Goal: Task Accomplishment & Management: Manage account settings

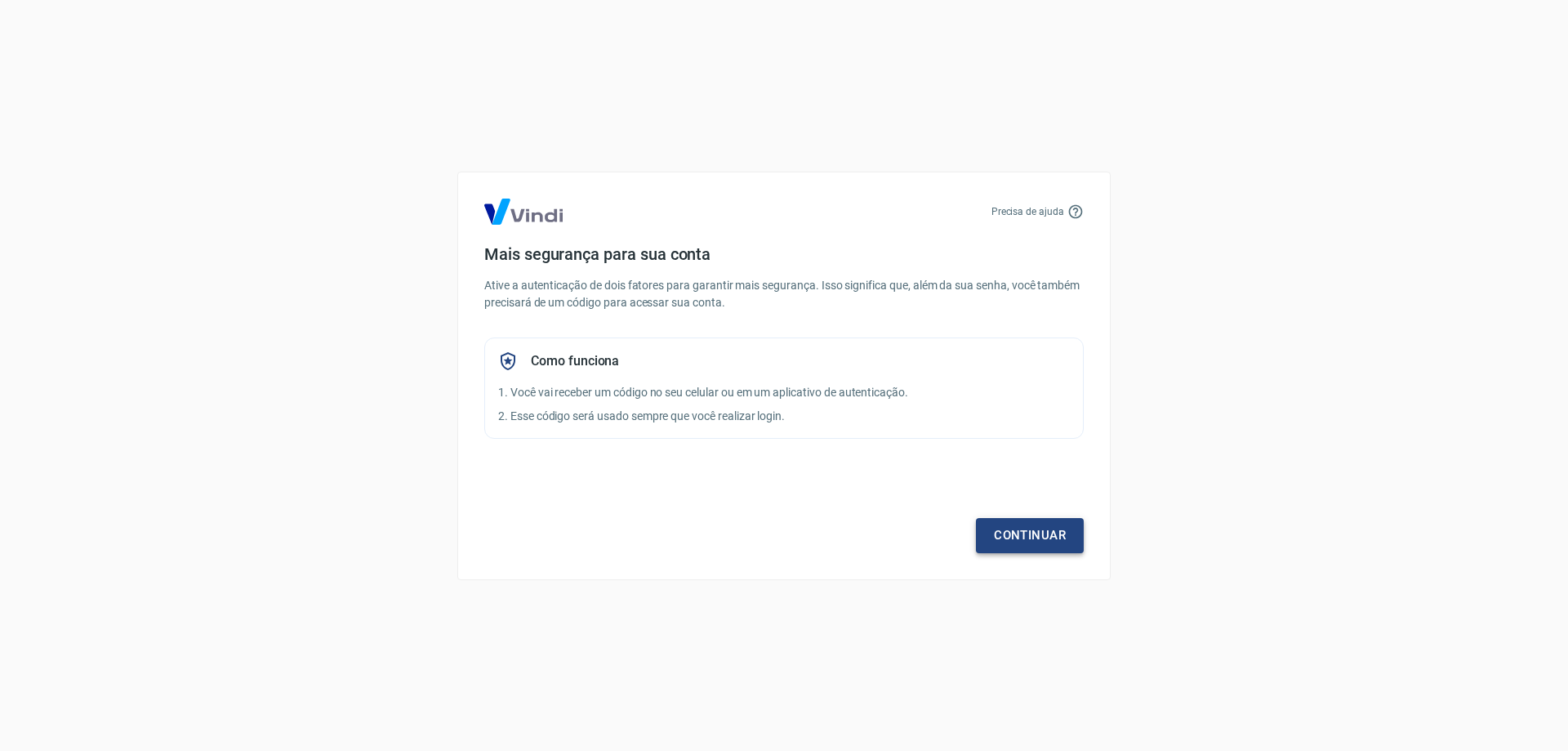
click at [1045, 531] on link "Continuar" at bounding box center [1030, 536] width 108 height 34
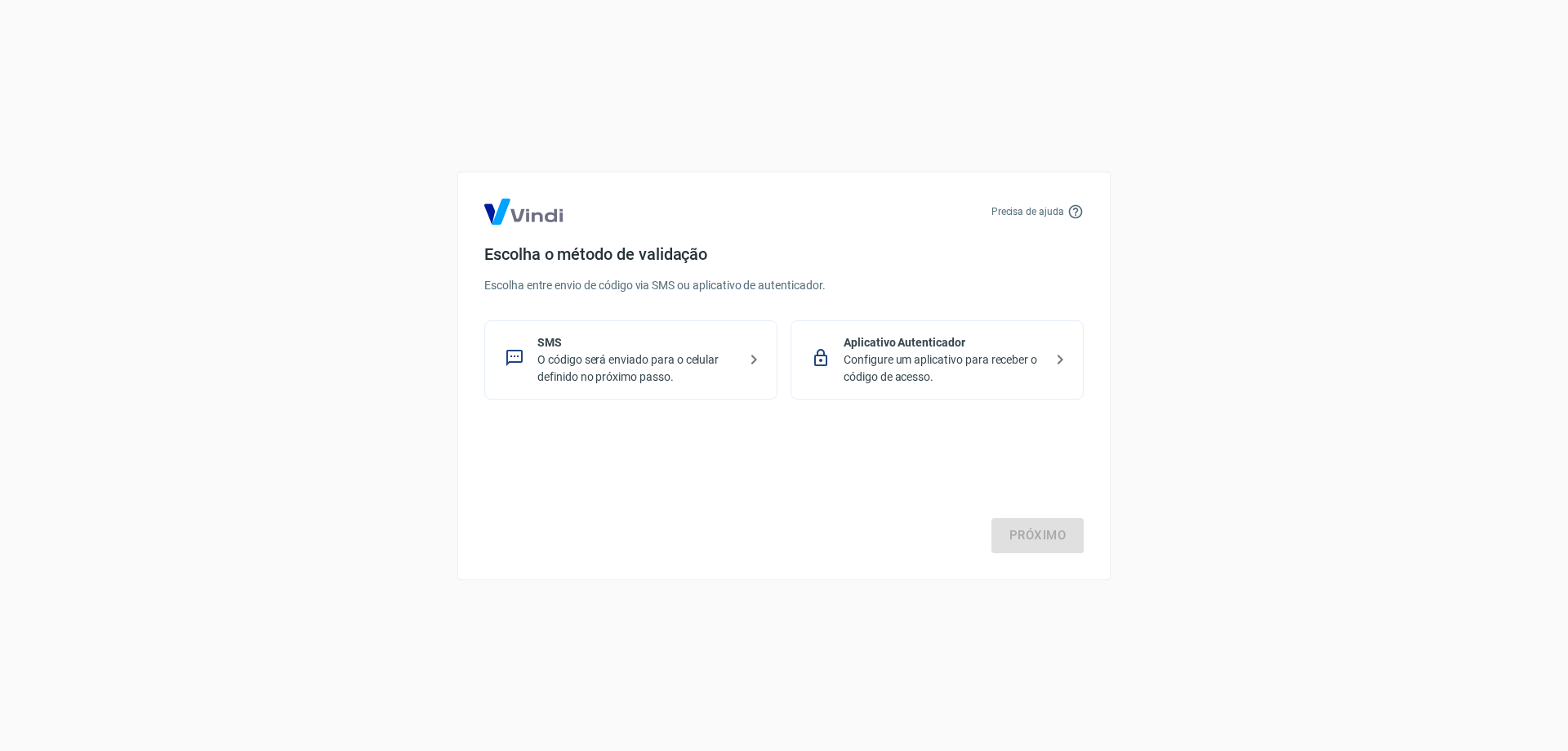
click at [583, 369] on p "O código será enviado para o celular definido no próximo passo." at bounding box center [637, 368] width 200 height 34
click at [1026, 547] on link "Próximo" at bounding box center [1037, 536] width 93 height 34
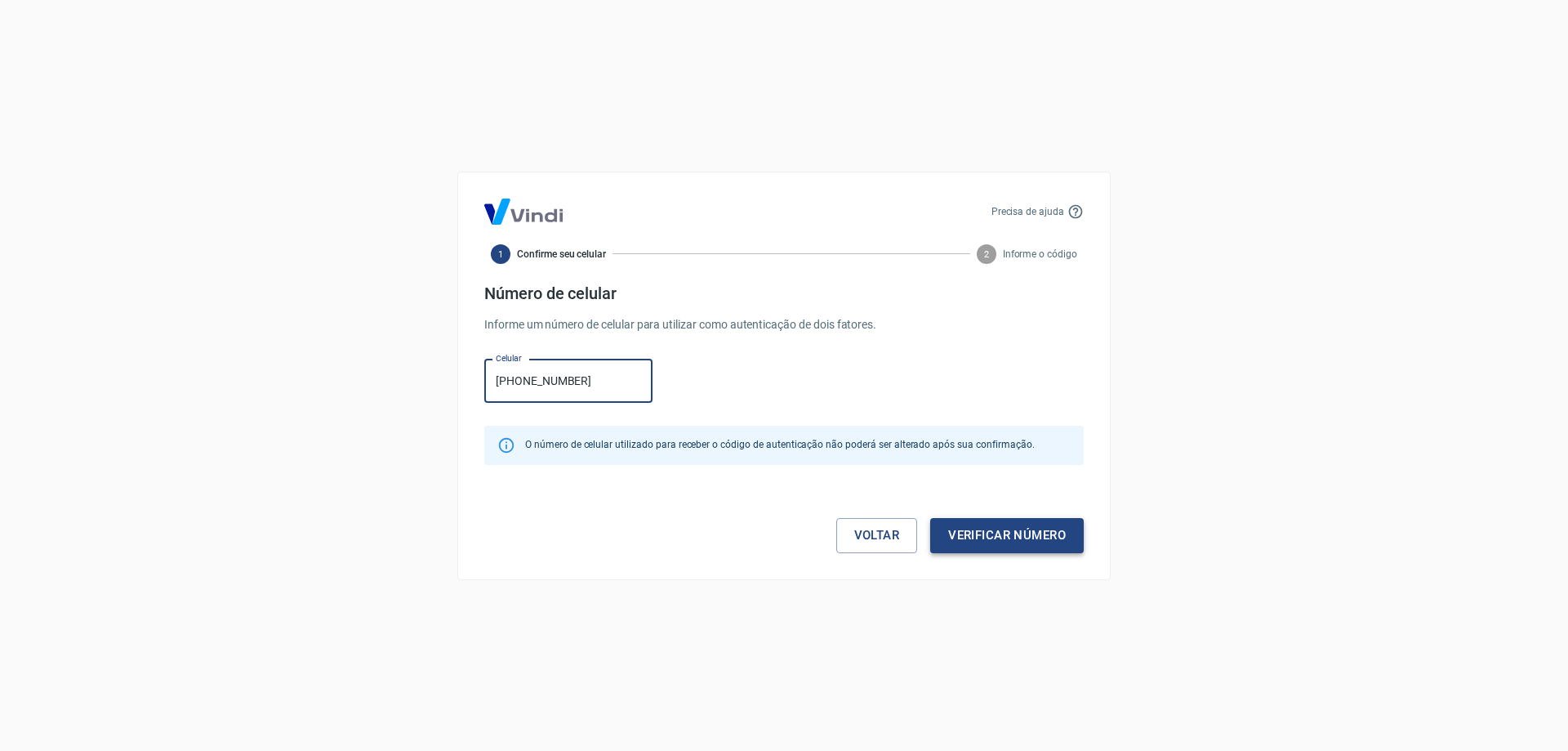
type input "[PHONE_NUMBER]"
click at [1012, 537] on button "Verificar número" at bounding box center [1007, 536] width 154 height 34
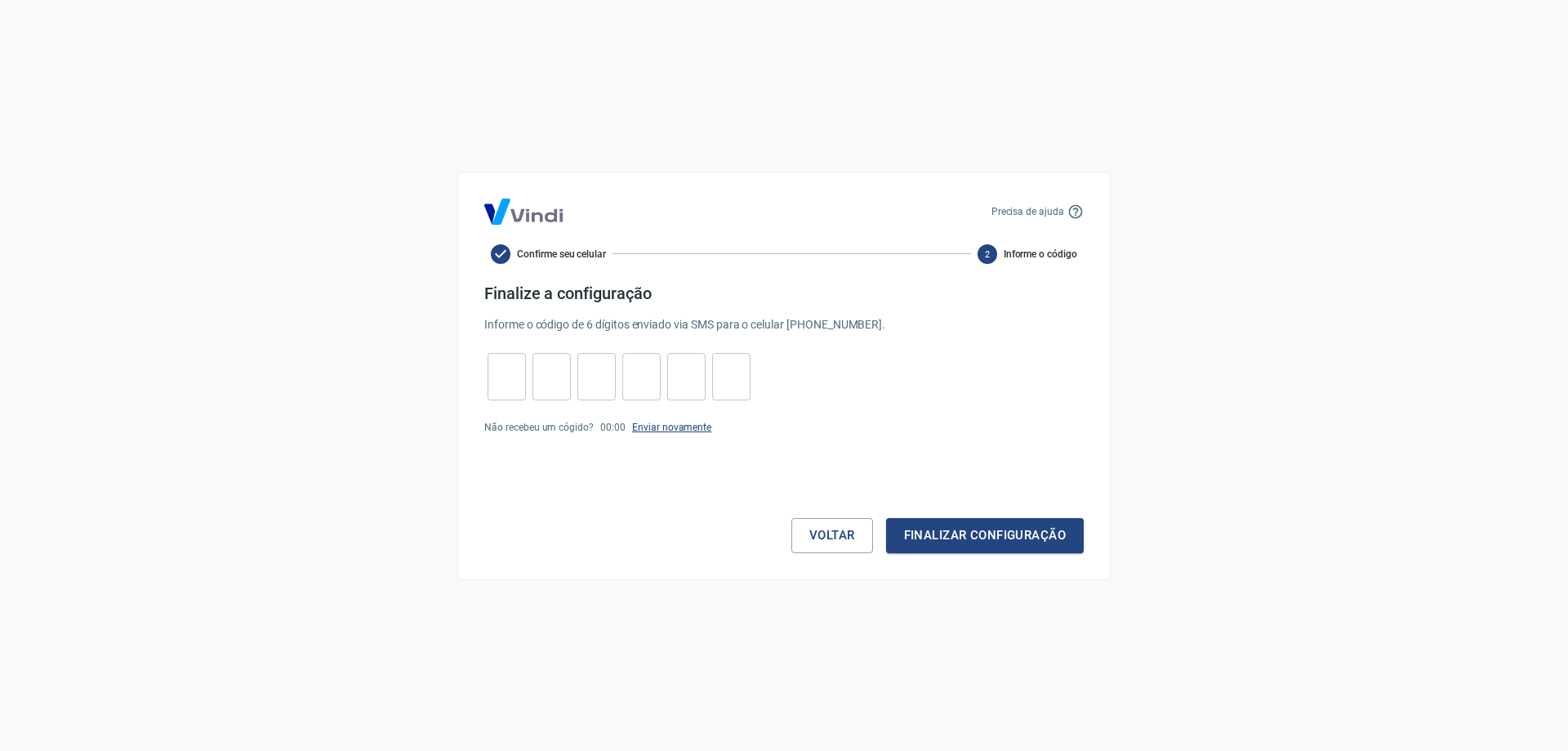
click at [677, 428] on link "Enviar novamente" at bounding box center [671, 428] width 79 height 11
click at [817, 523] on button "Voltar" at bounding box center [832, 536] width 81 height 34
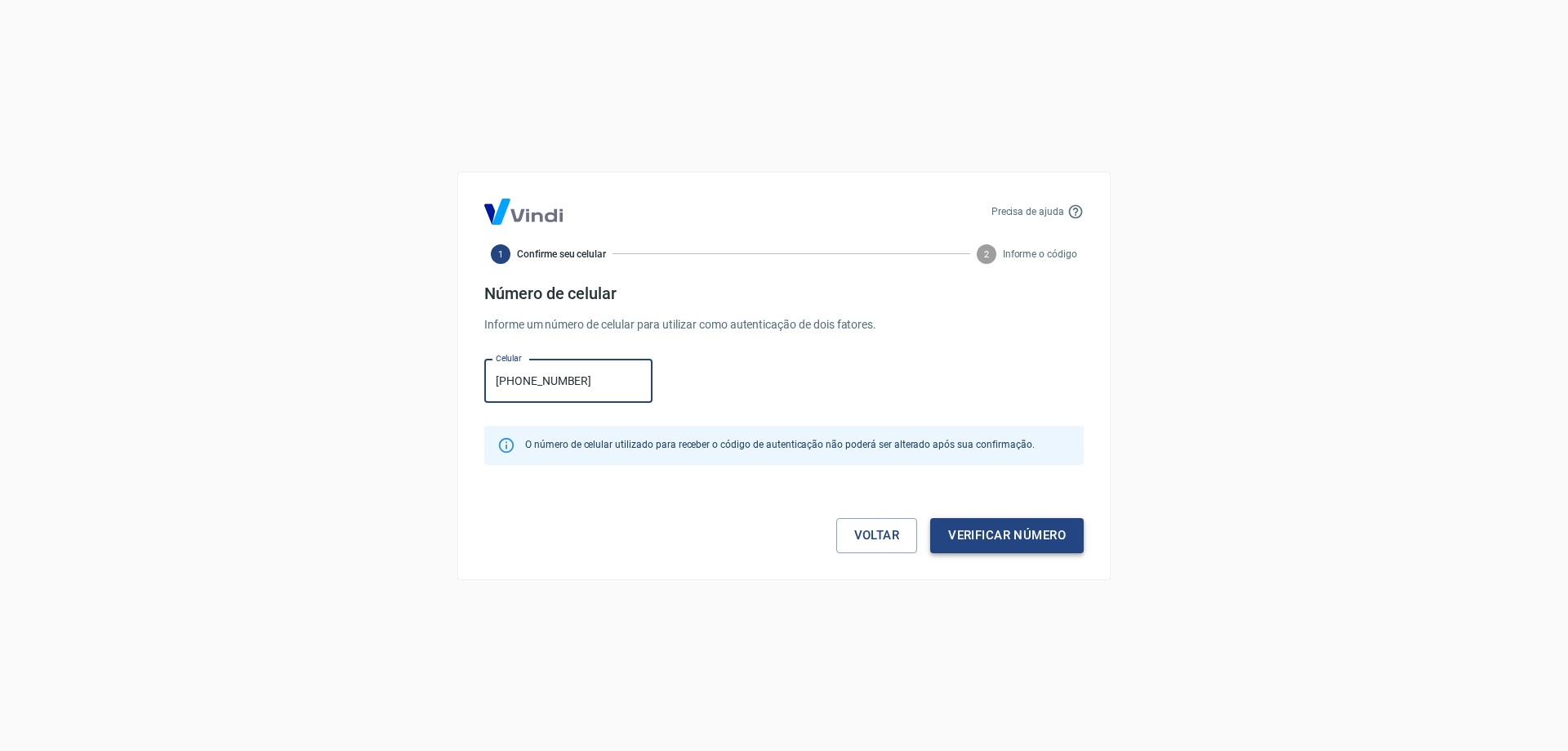
type input "[PHONE_NUMBER]"
click at [1002, 534] on button "Verificar número" at bounding box center [1007, 536] width 154 height 34
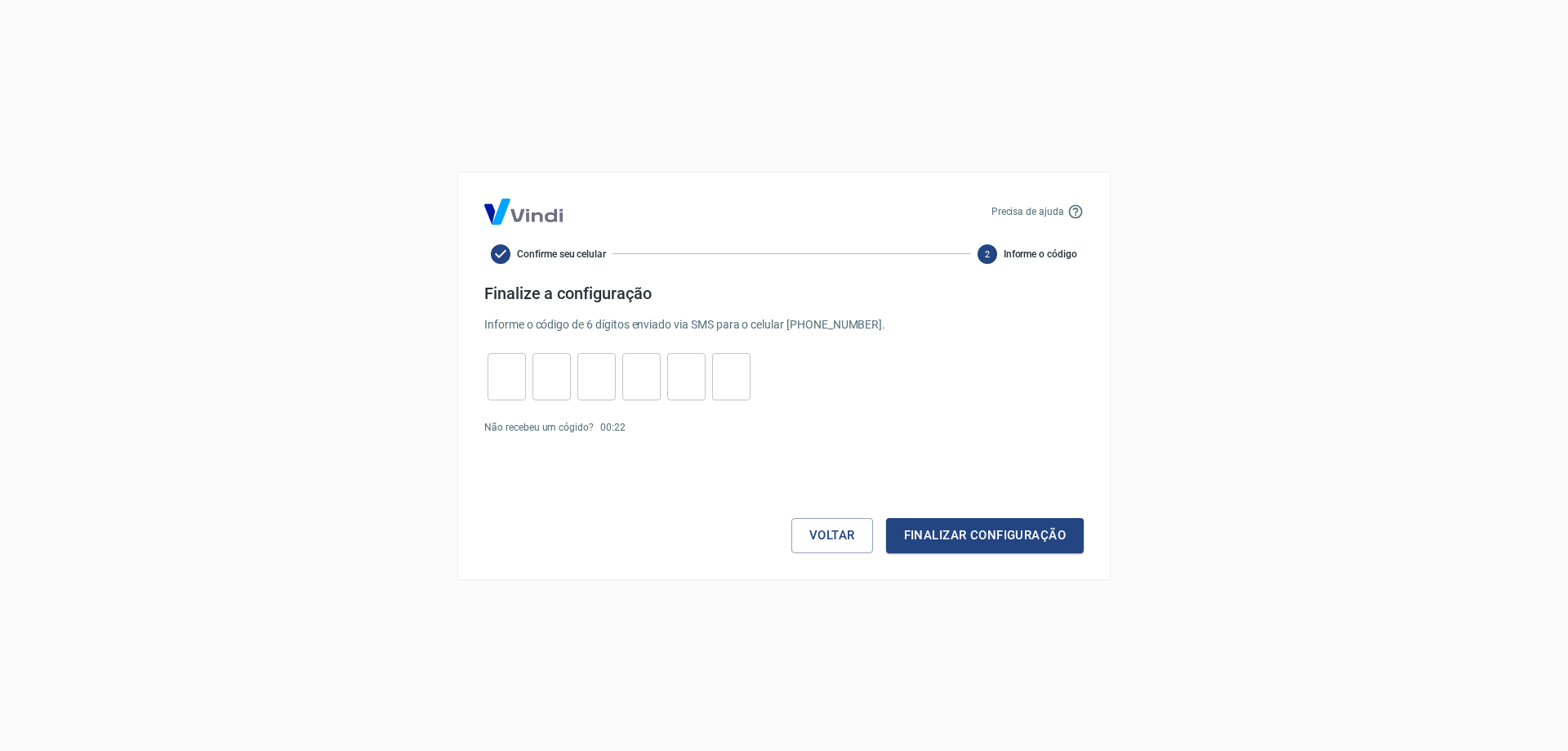
click at [541, 430] on p "Não recebeu um cógido?" at bounding box center [539, 427] width 109 height 14
click at [972, 541] on button "Finalizar configuração" at bounding box center [985, 536] width 198 height 34
click at [658, 460] on link "Enviar novamente" at bounding box center [671, 457] width 79 height 11
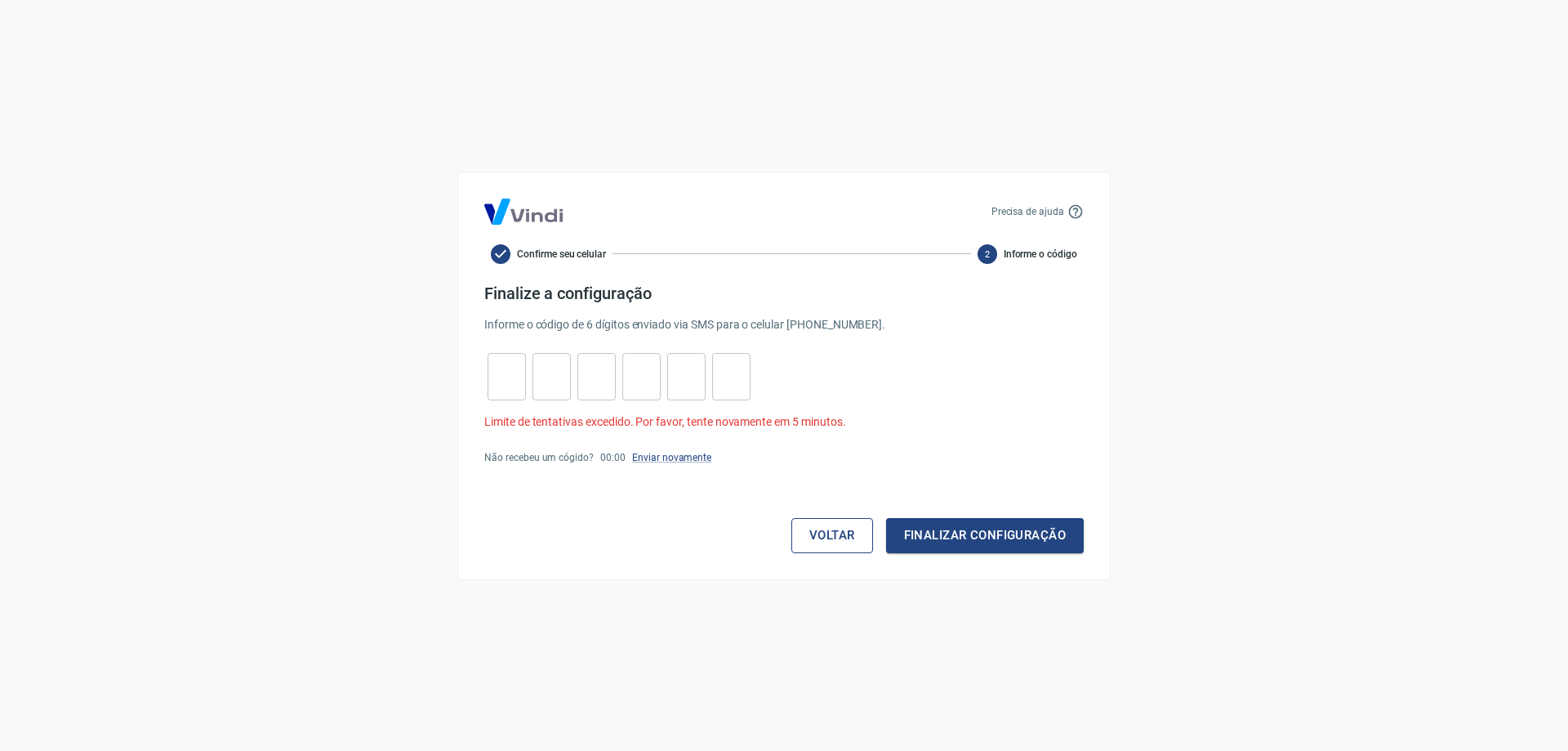
click at [804, 532] on button "Voltar" at bounding box center [832, 536] width 81 height 34
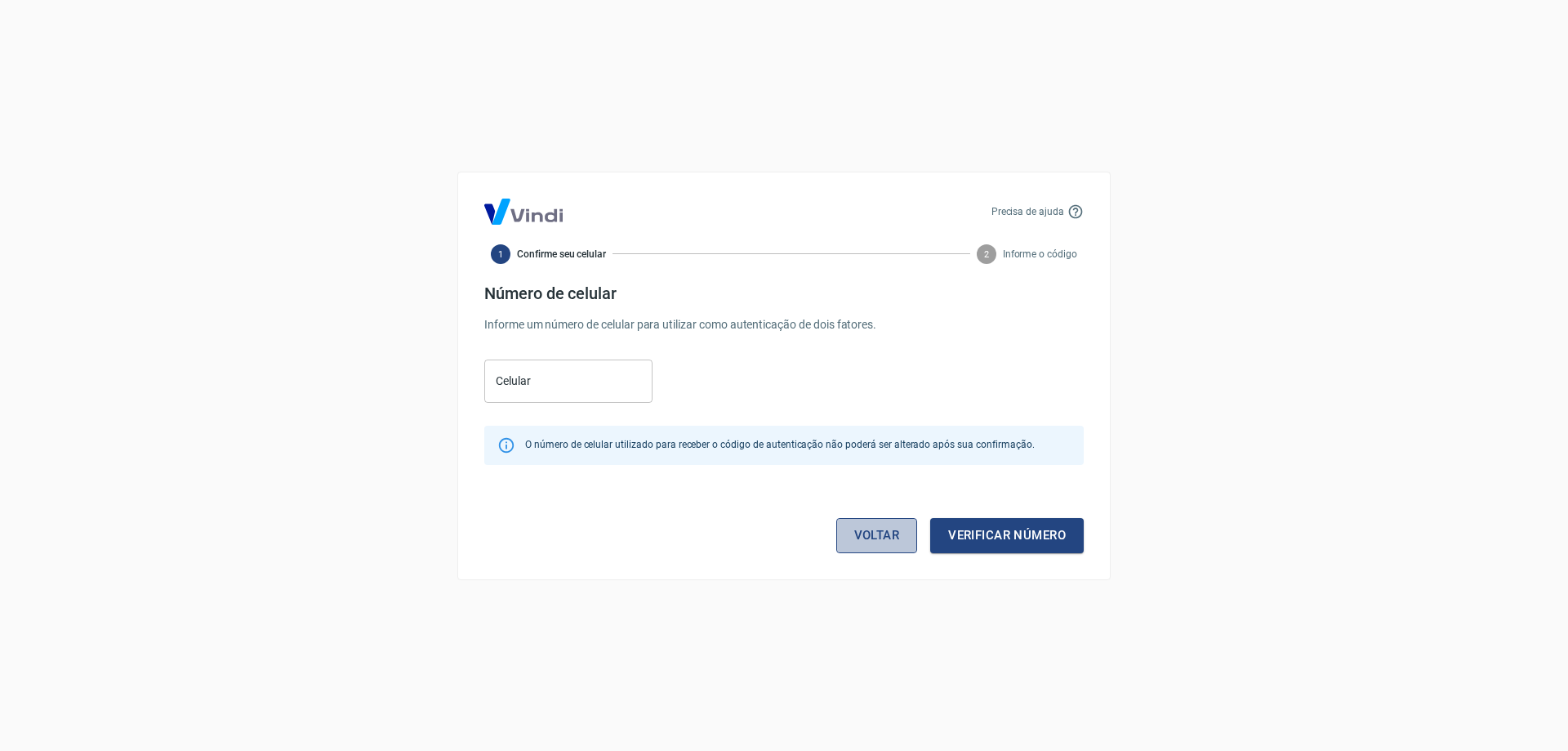
click at [863, 531] on link "Voltar" at bounding box center [877, 536] width 81 height 34
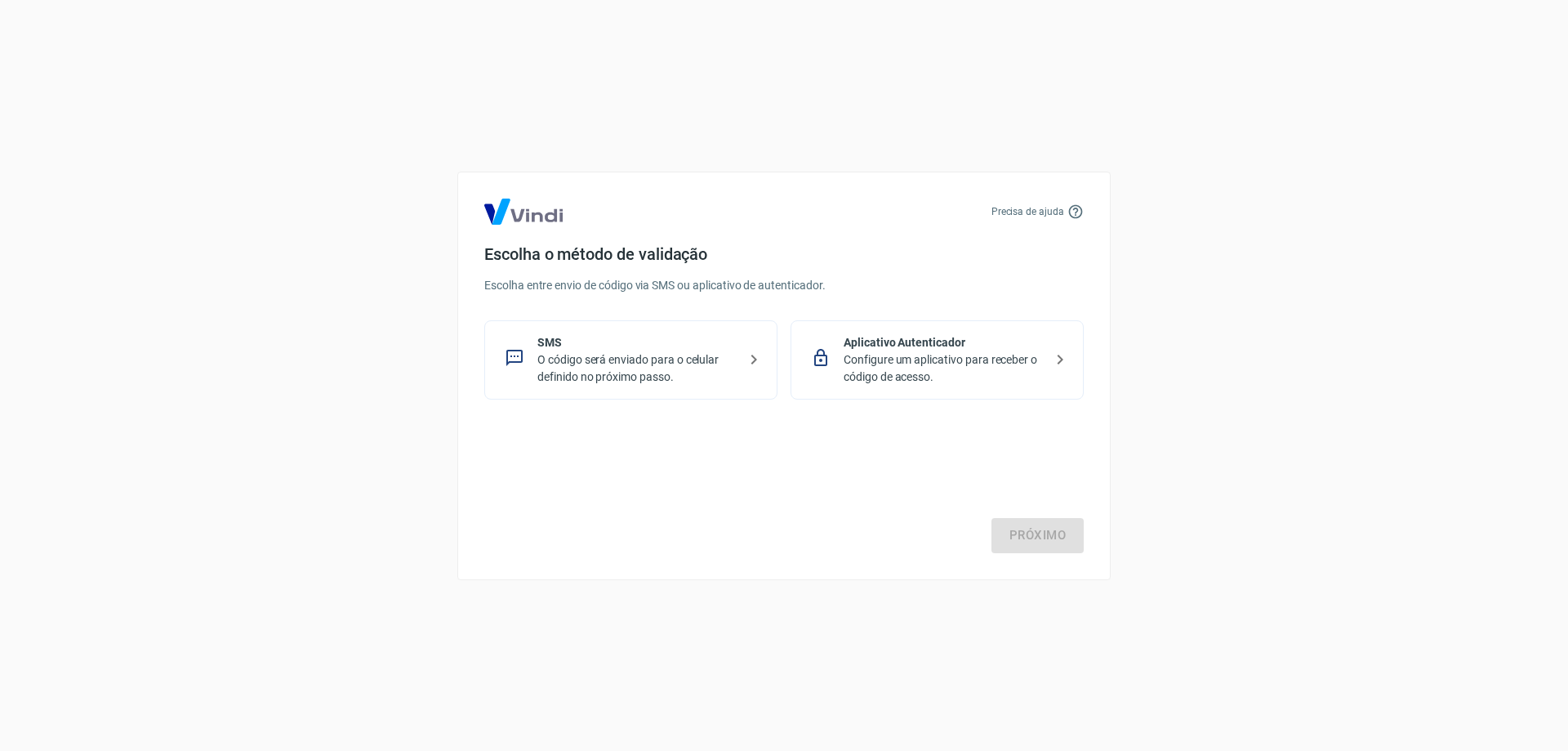
click at [975, 366] on p "Configure um aplicativo para receber o código de acesso." at bounding box center [943, 368] width 200 height 34
click at [1037, 542] on link "Próximo" at bounding box center [1037, 536] width 93 height 34
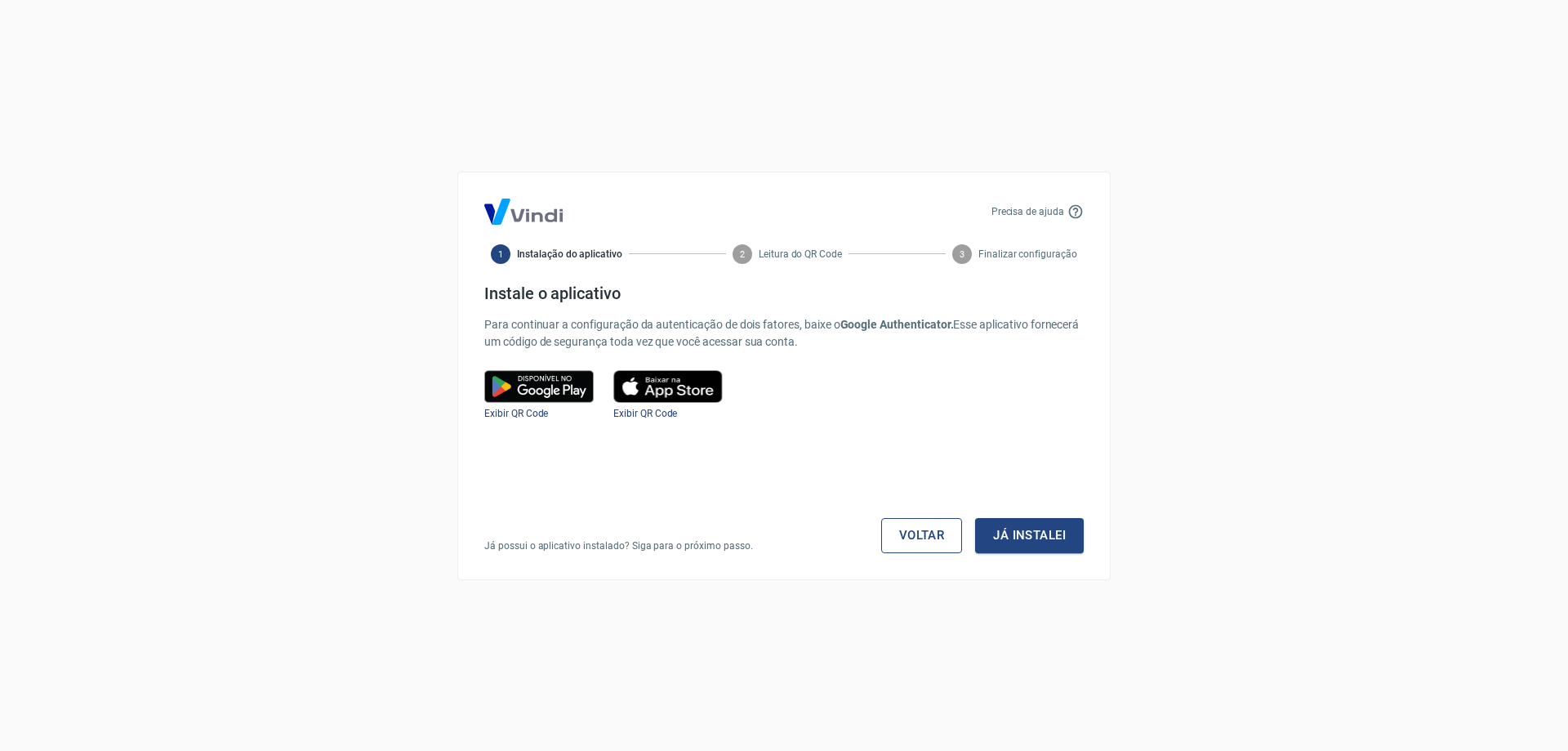
click at [920, 532] on link "Voltar" at bounding box center [922, 536] width 81 height 34
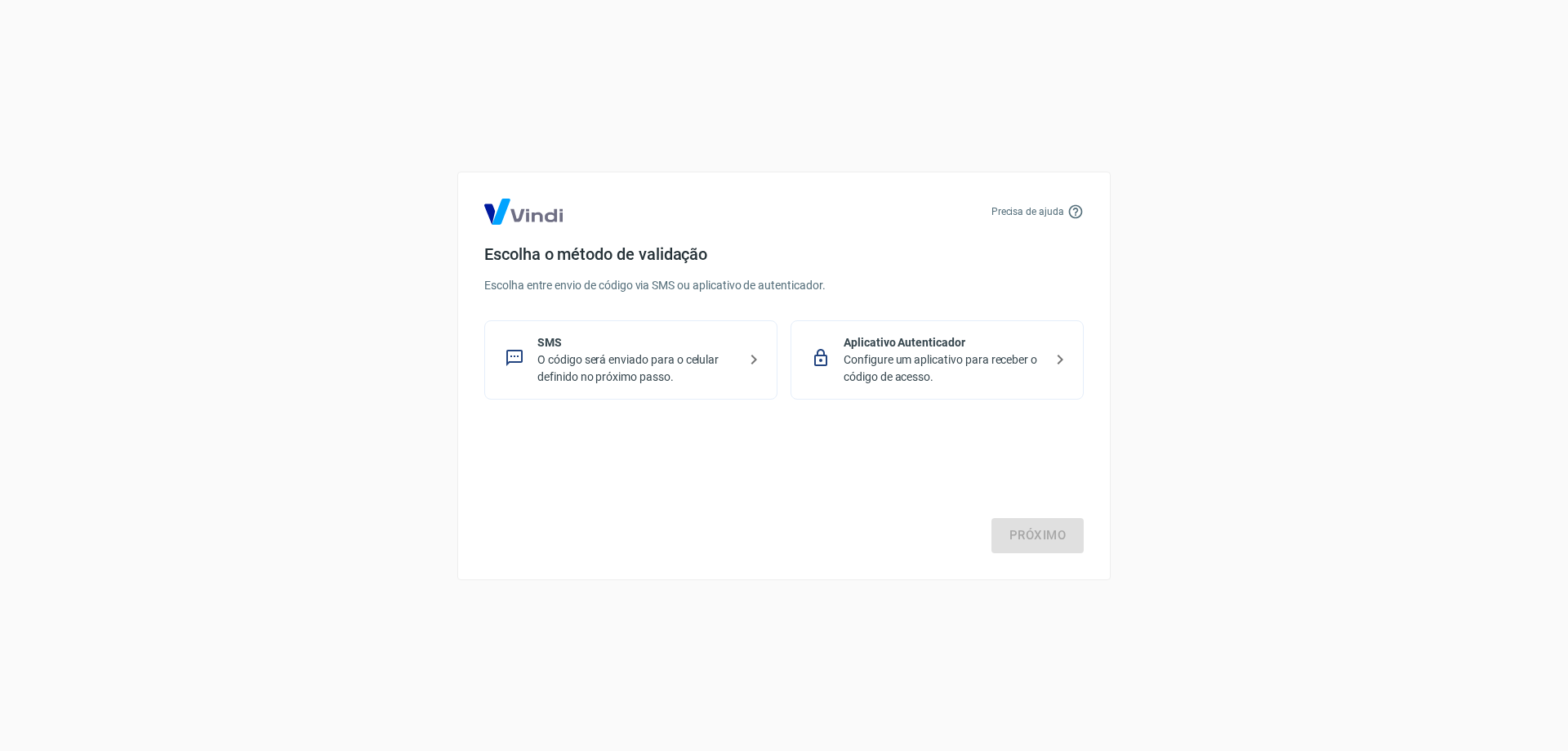
click at [640, 350] on p "SMS" at bounding box center [637, 342] width 200 height 17
click at [1030, 536] on link "Próximo" at bounding box center [1037, 536] width 93 height 34
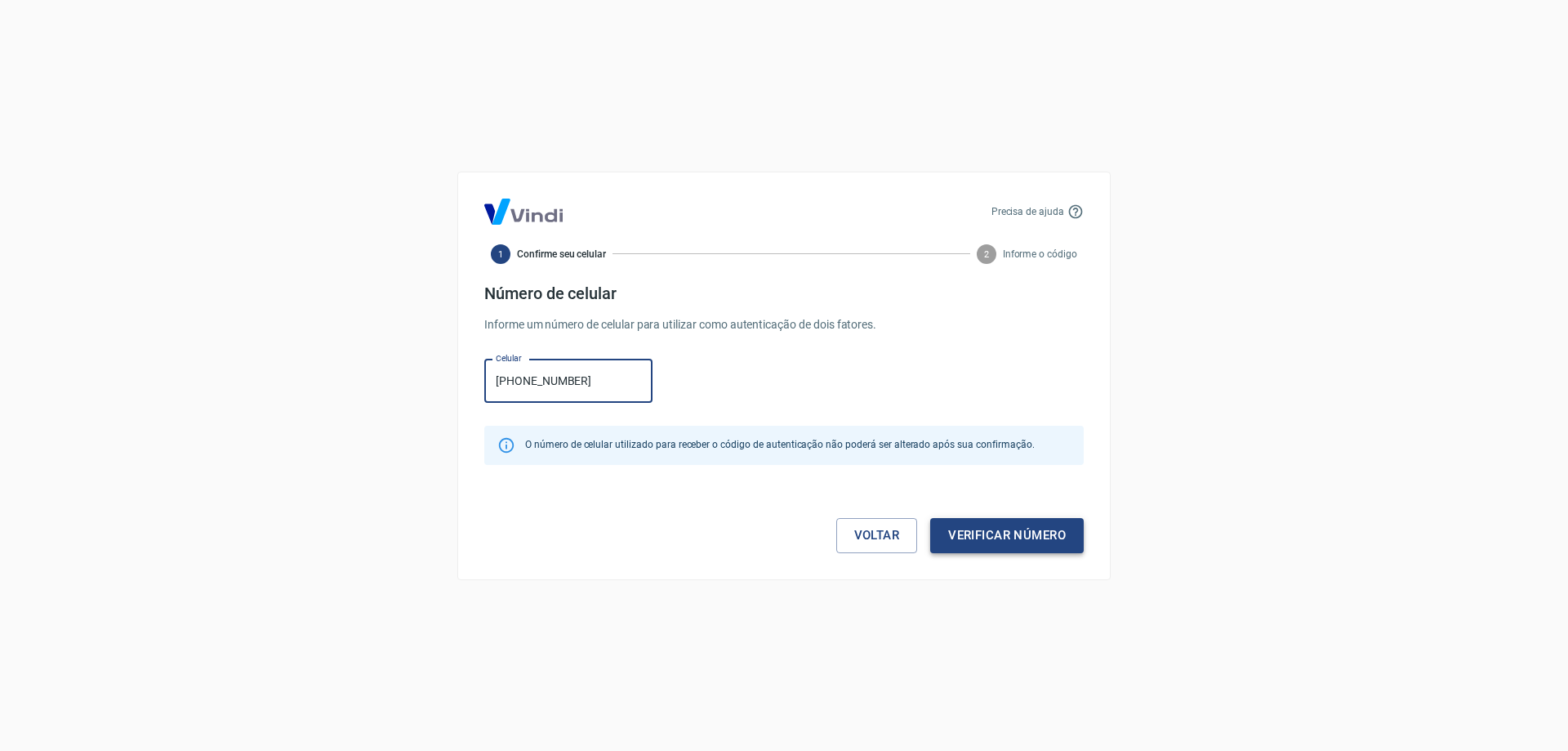
type input "[PHONE_NUMBER]"
click at [977, 541] on button "Verificar número" at bounding box center [1007, 536] width 154 height 34
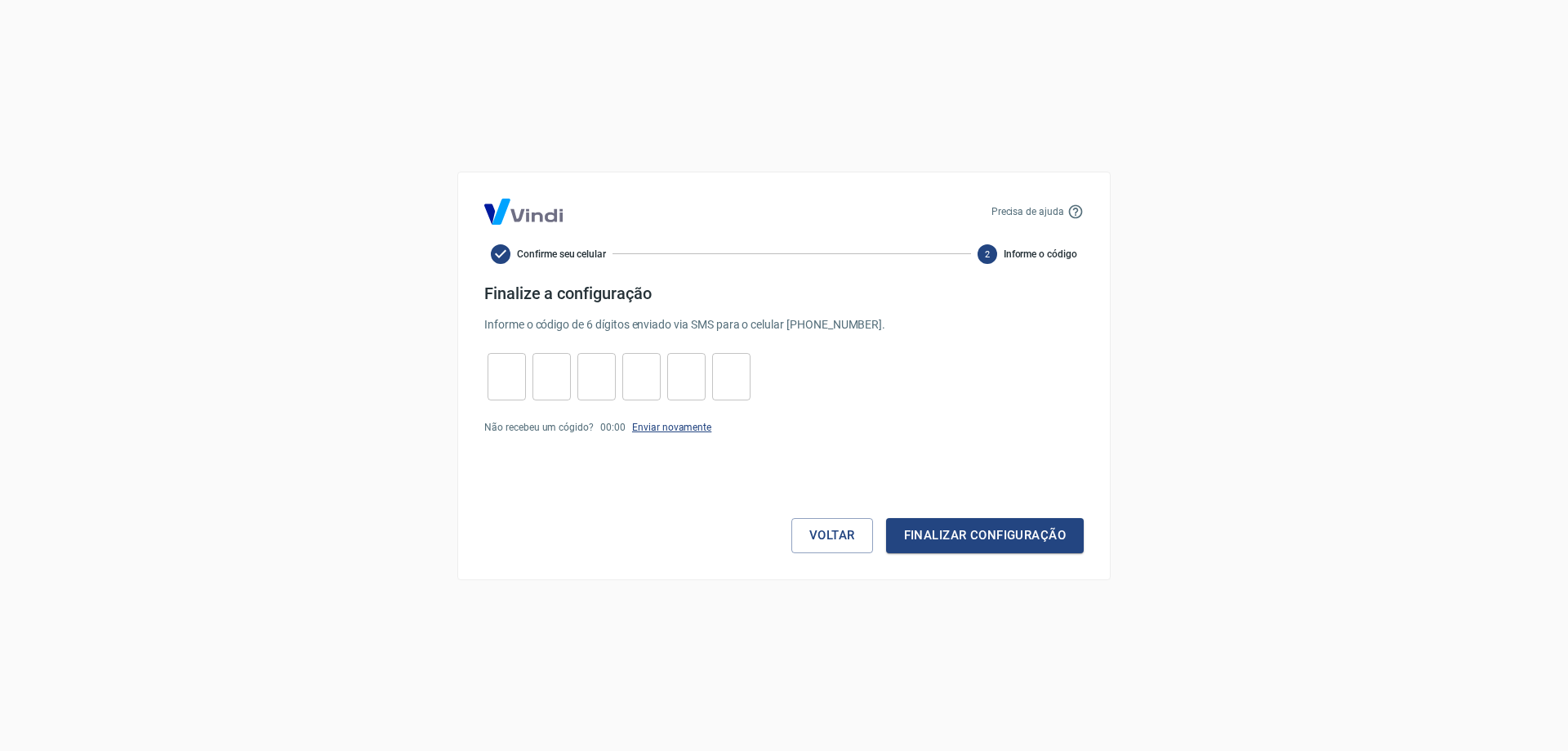
click at [673, 425] on link "Enviar novamente" at bounding box center [671, 428] width 79 height 11
click at [805, 541] on button "Voltar" at bounding box center [832, 536] width 81 height 34
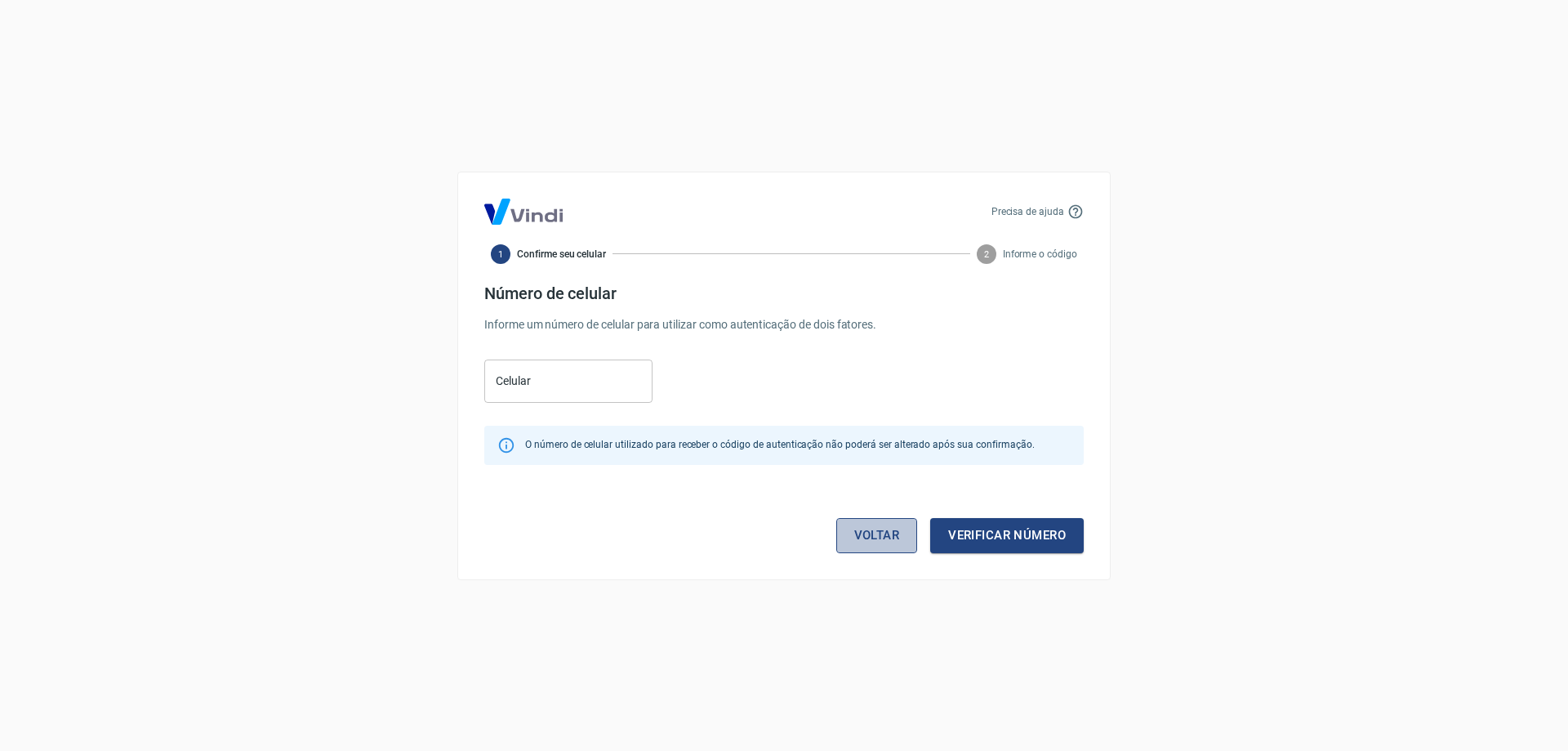
click at [883, 543] on link "Voltar" at bounding box center [877, 536] width 81 height 34
